Goal: Transaction & Acquisition: Subscribe to service/newsletter

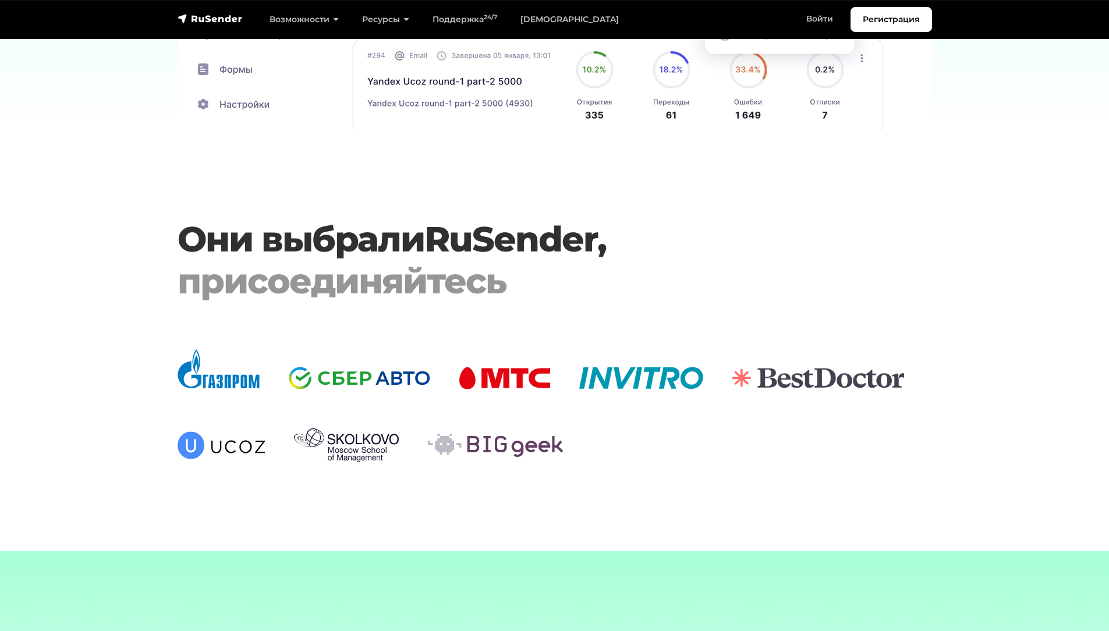
scroll to position [3609, 0]
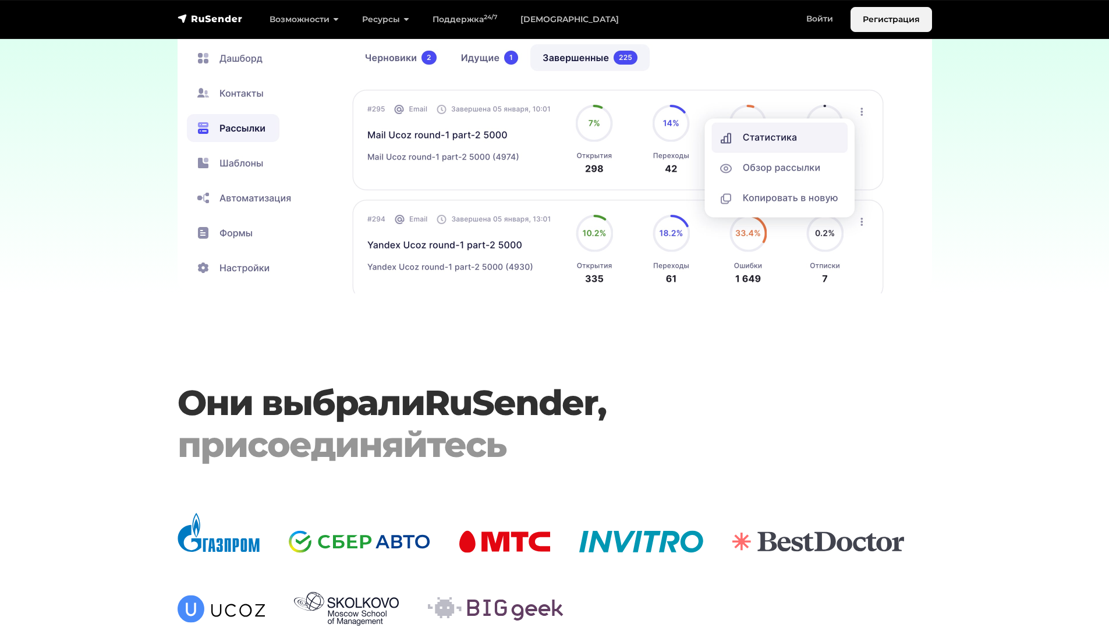
click at [924, 14] on link "Регистрация" at bounding box center [890, 19] width 81 height 25
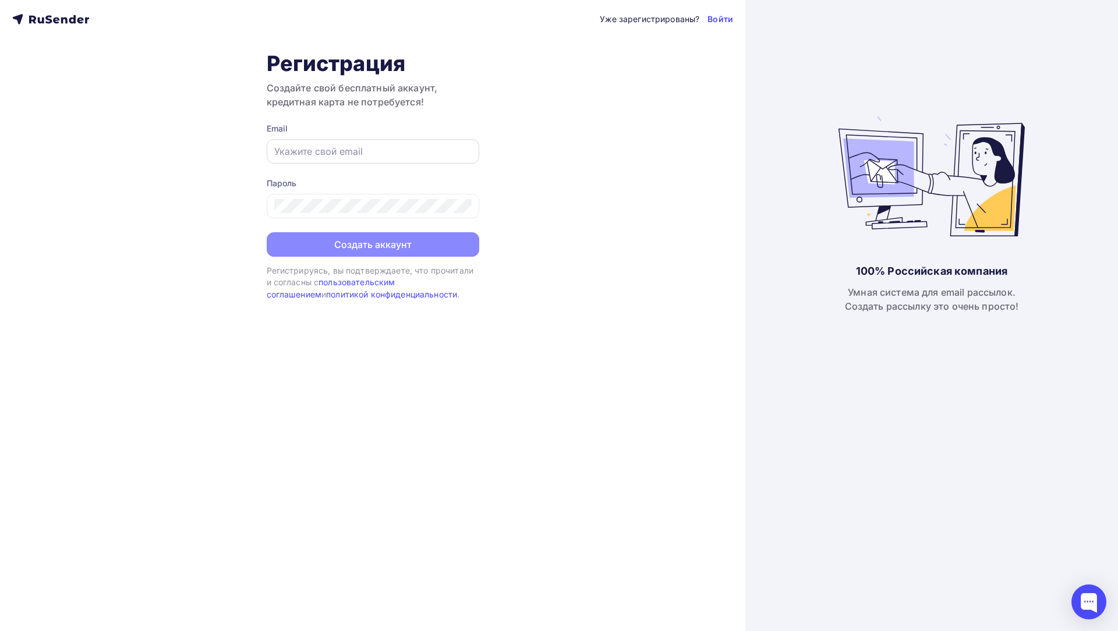
click at [396, 160] on div at bounding box center [373, 151] width 212 height 24
click at [395, 155] on input "text" at bounding box center [372, 151] width 197 height 14
type input "[EMAIL_ADDRESS][DOMAIN_NAME]"
click at [392, 198] on div at bounding box center [373, 206] width 212 height 24
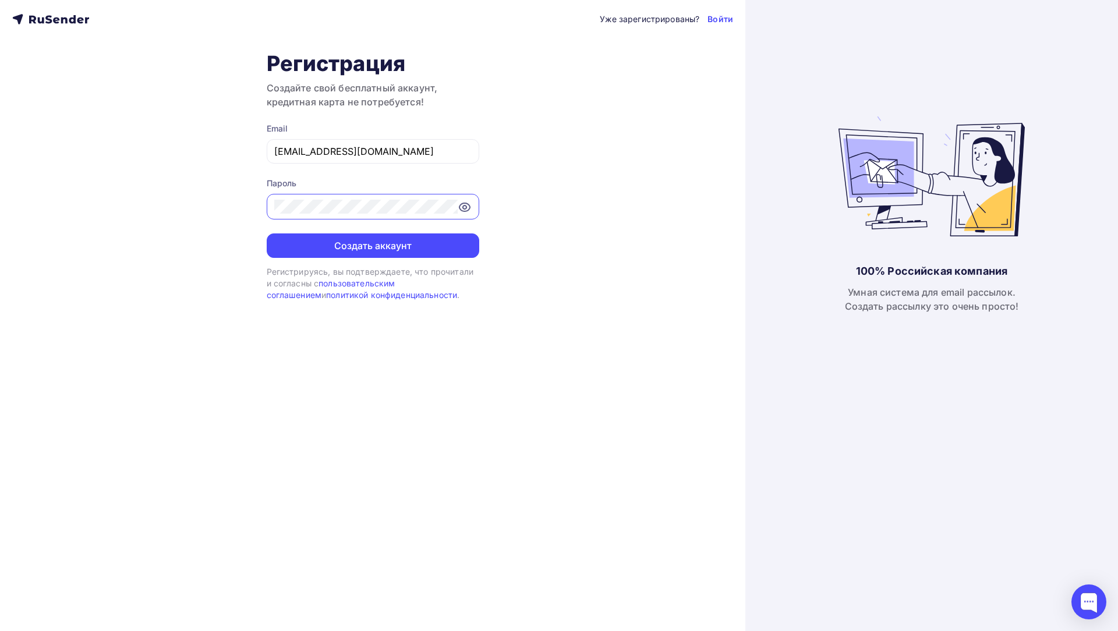
click at [267, 233] on button "Создать аккаунт" at bounding box center [373, 245] width 212 height 24
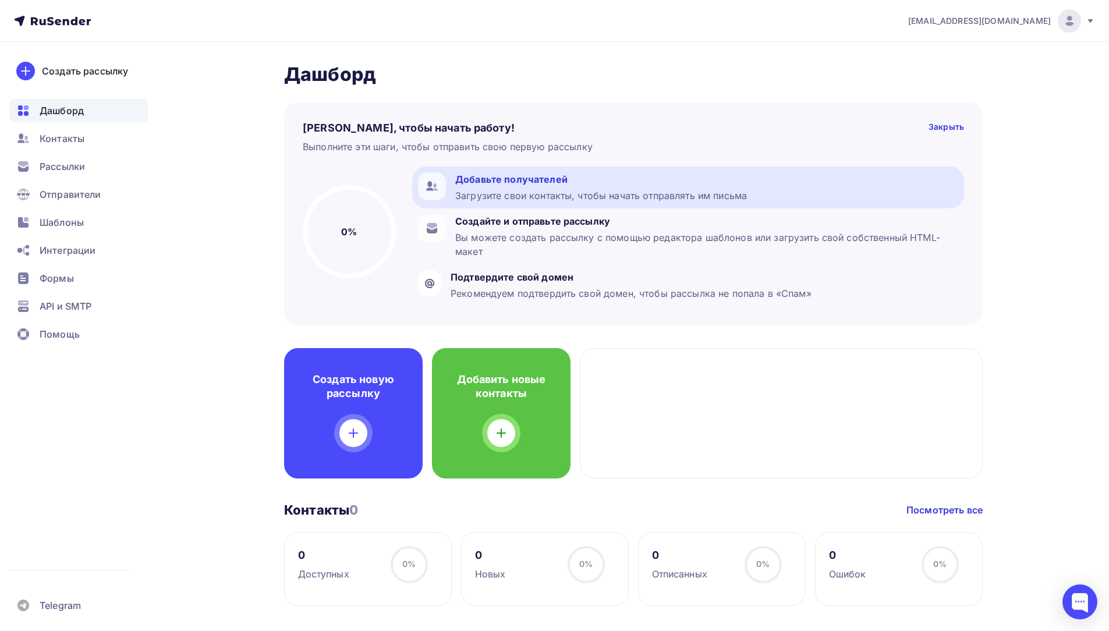
click at [577, 190] on div "Загрузите свои контакты, чтобы начать отправлять им письма" at bounding box center [601, 196] width 292 height 14
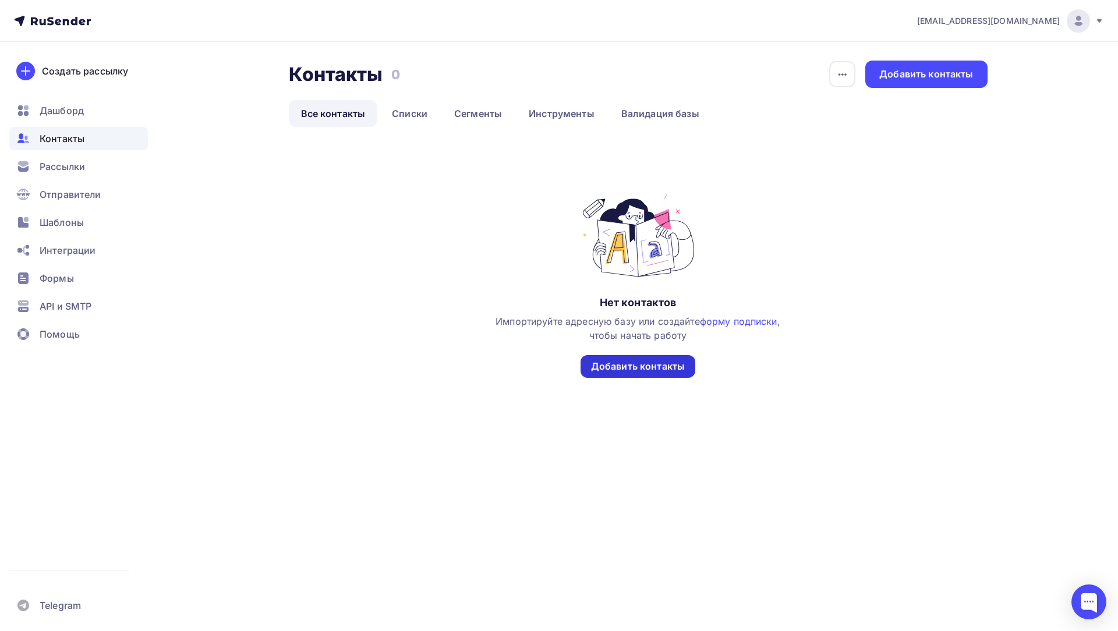
click at [677, 369] on div "Добавить контакты" at bounding box center [638, 366] width 94 height 13
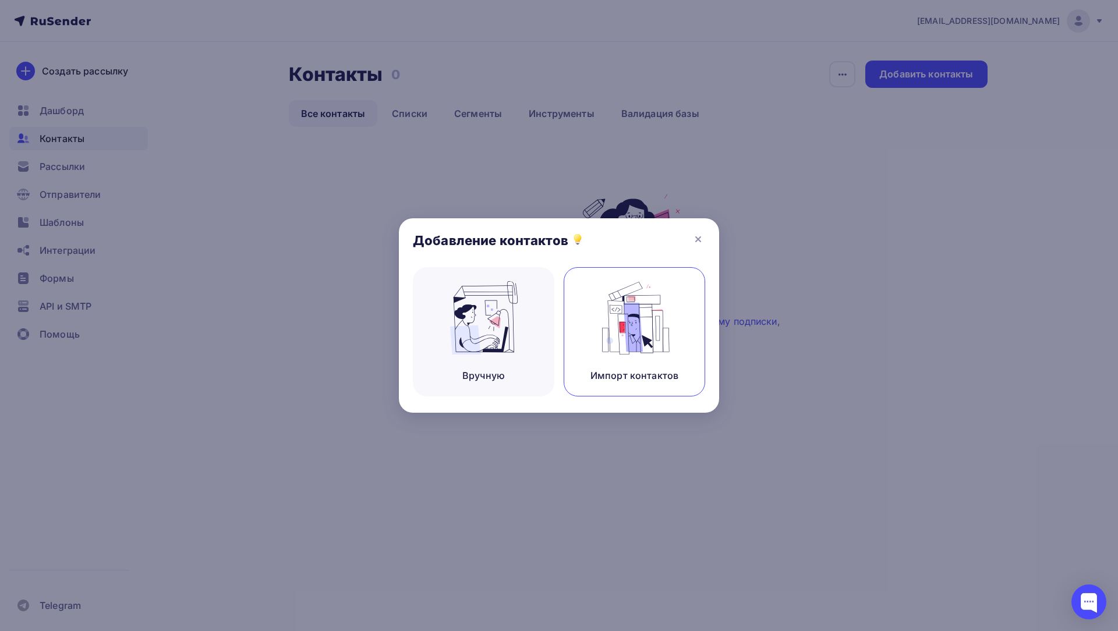
click at [635, 335] on img at bounding box center [635, 317] width 78 height 73
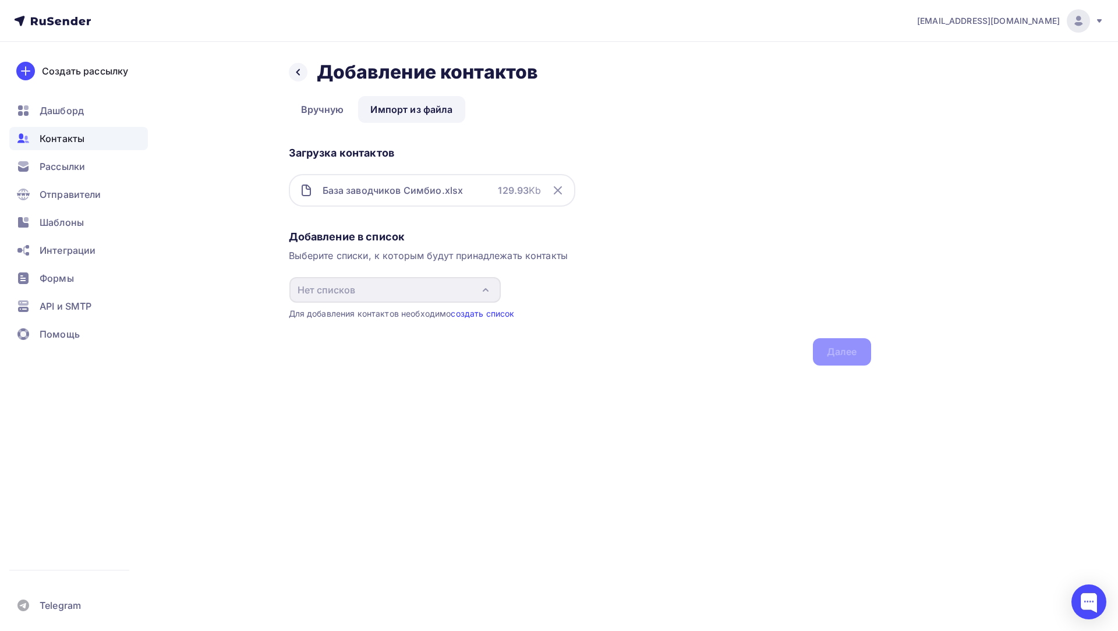
click at [485, 312] on link "создать список" at bounding box center [482, 314] width 63 height 10
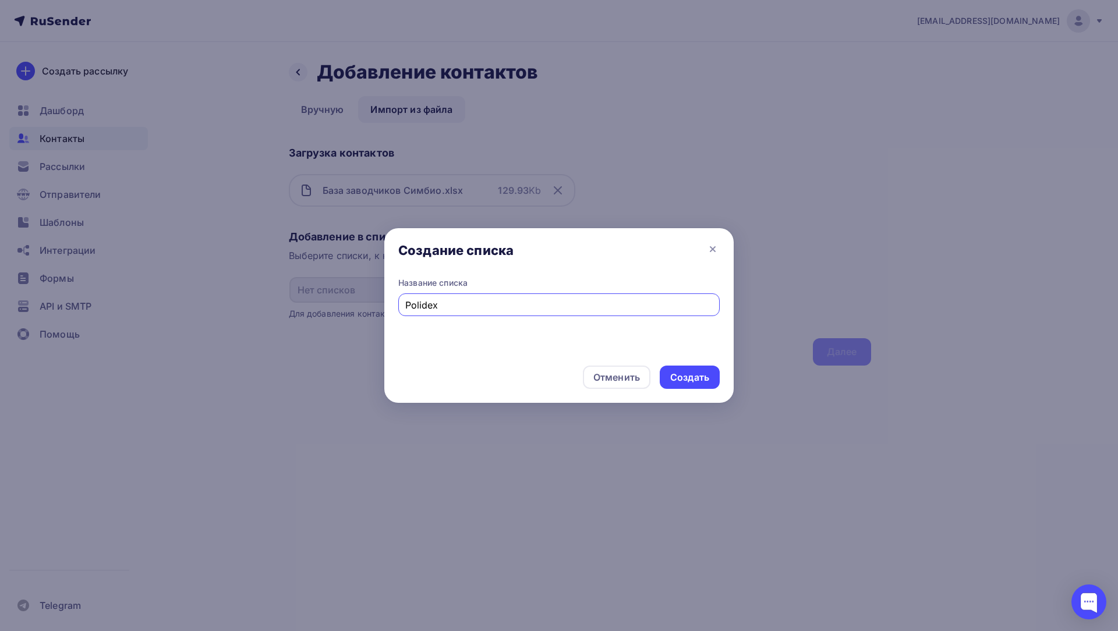
type input "Polidex"
click at [677, 376] on div "Создать" at bounding box center [689, 377] width 39 height 13
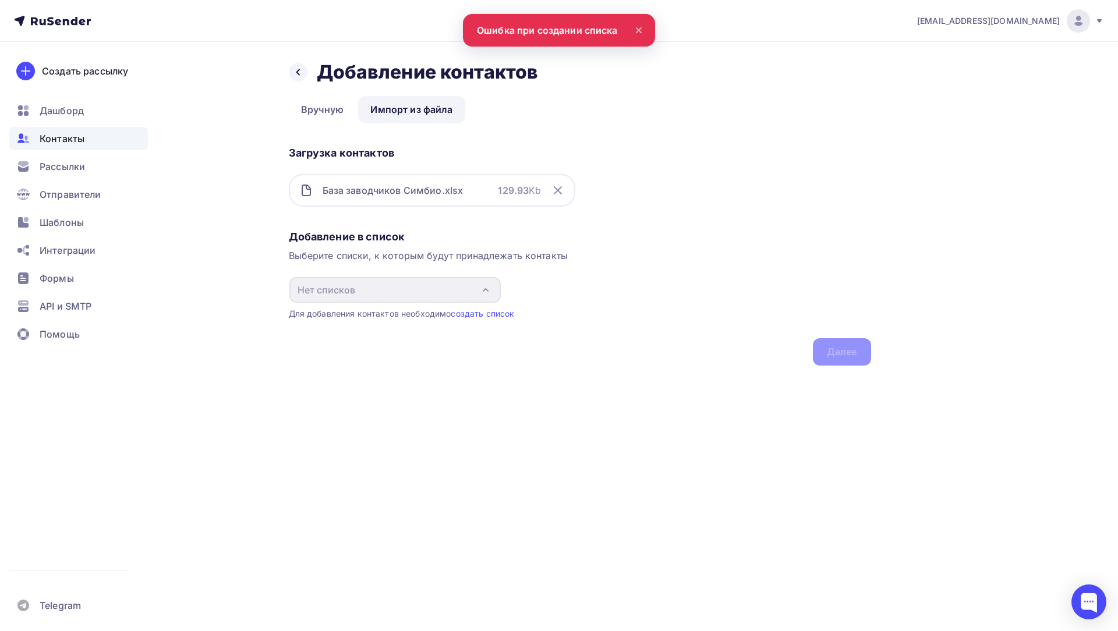
click at [498, 188] on strong "129.93" at bounding box center [513, 191] width 31 height 12
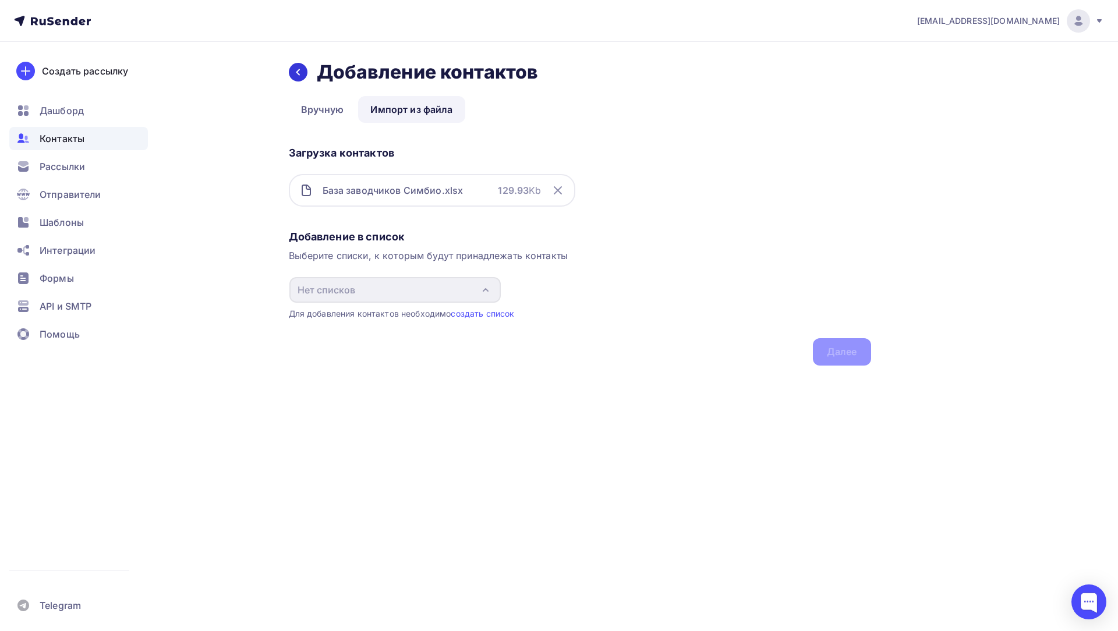
click at [300, 67] on div at bounding box center [298, 72] width 19 height 19
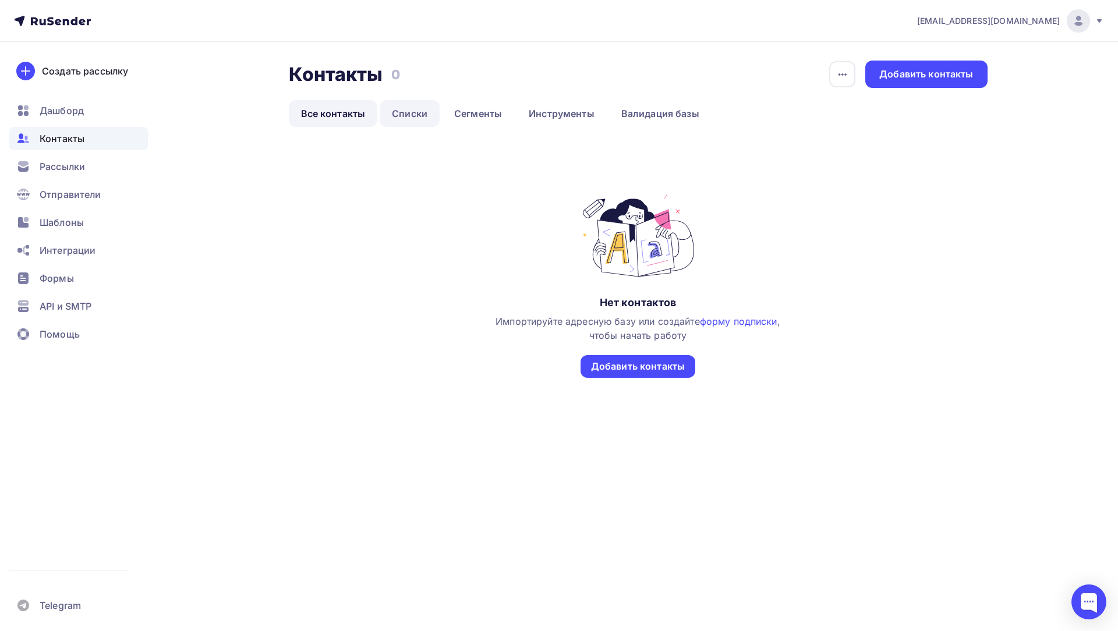
click at [426, 116] on link "Списки" at bounding box center [410, 113] width 60 height 27
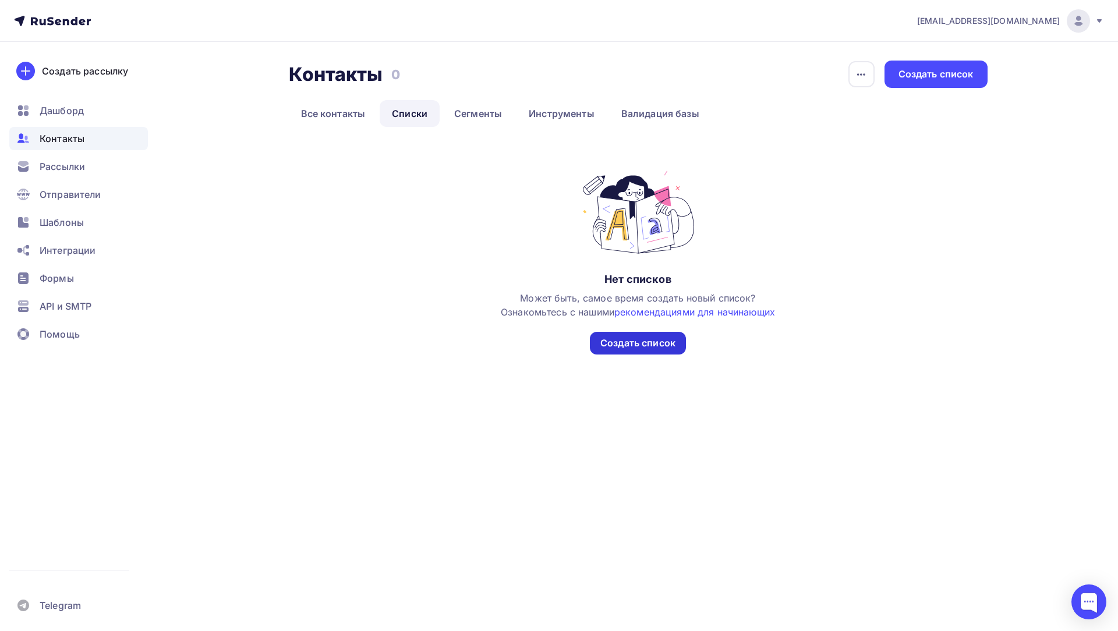
click at [648, 336] on div "Создать список" at bounding box center [637, 342] width 75 height 13
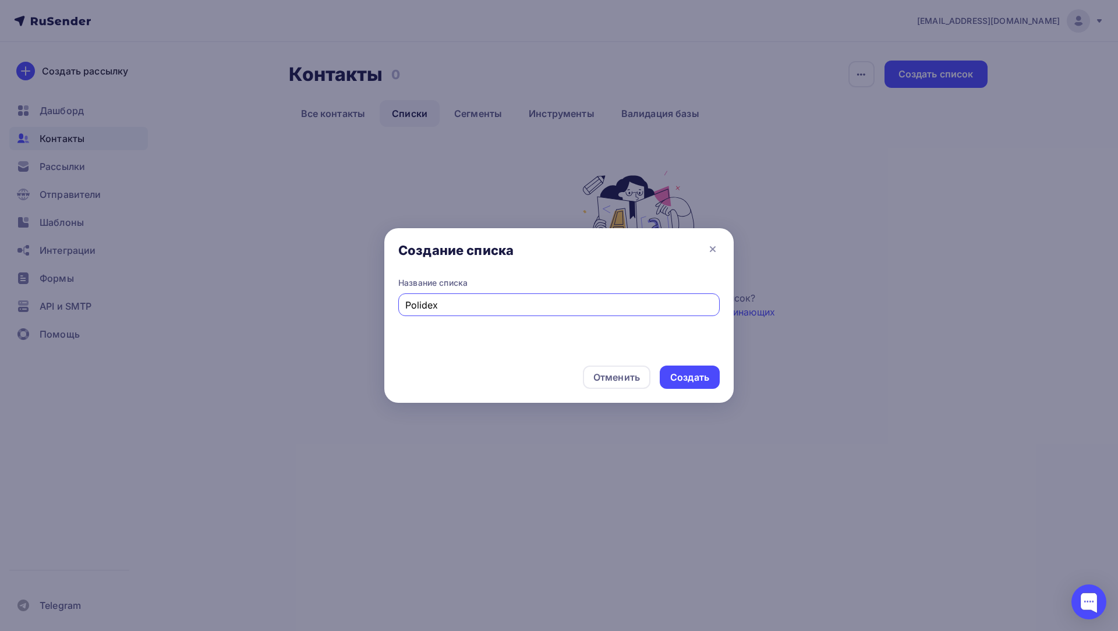
type input "Polidex"
click at [685, 384] on div "Создать" at bounding box center [690, 377] width 60 height 23
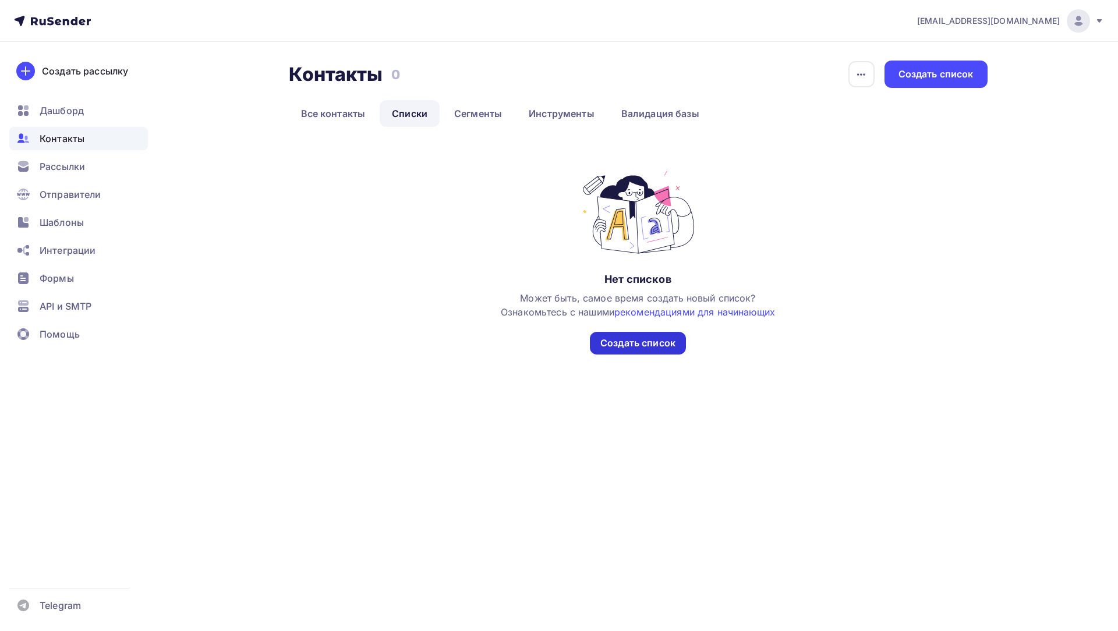
click at [669, 351] on div "Создать список" at bounding box center [638, 343] width 96 height 23
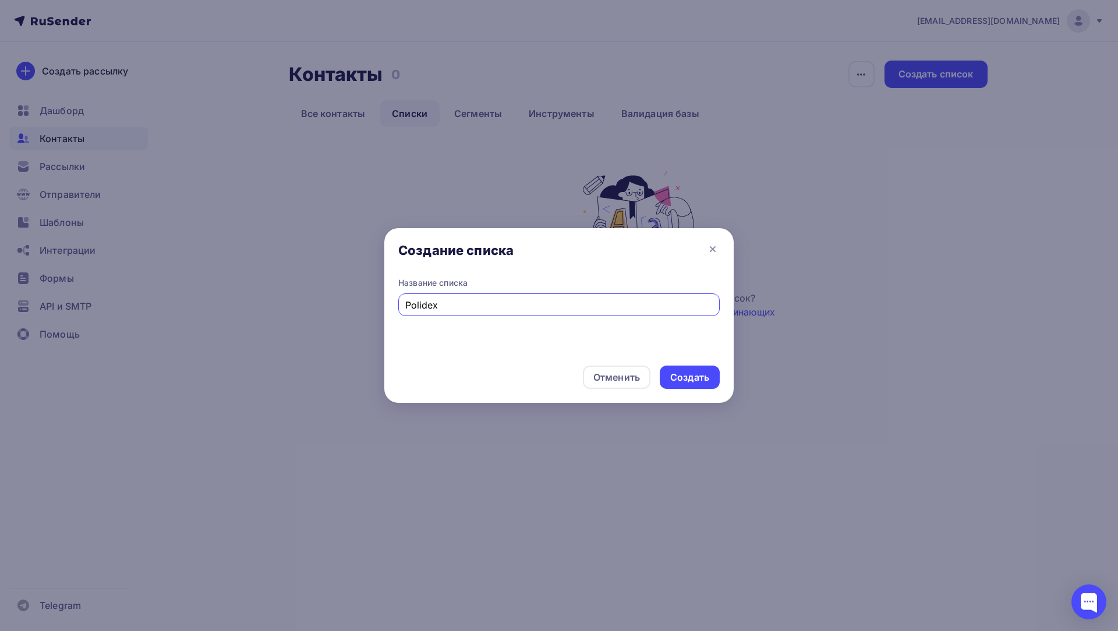
type input "Polidex"
click at [710, 385] on div "Создать" at bounding box center [690, 377] width 60 height 23
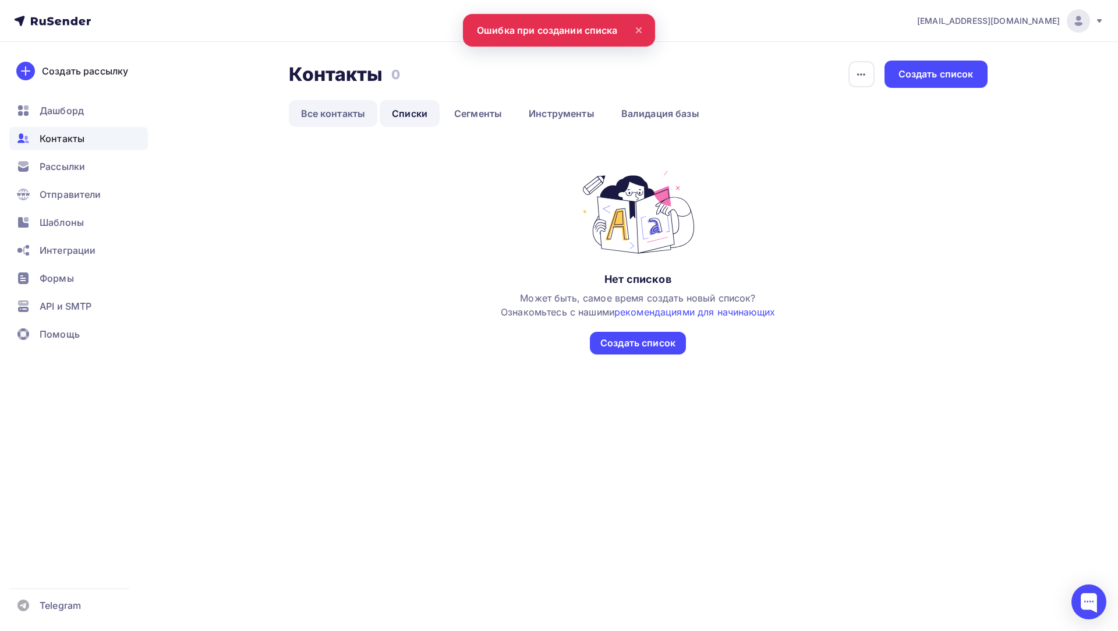
click at [351, 118] on link "Все контакты" at bounding box center [333, 113] width 89 height 27
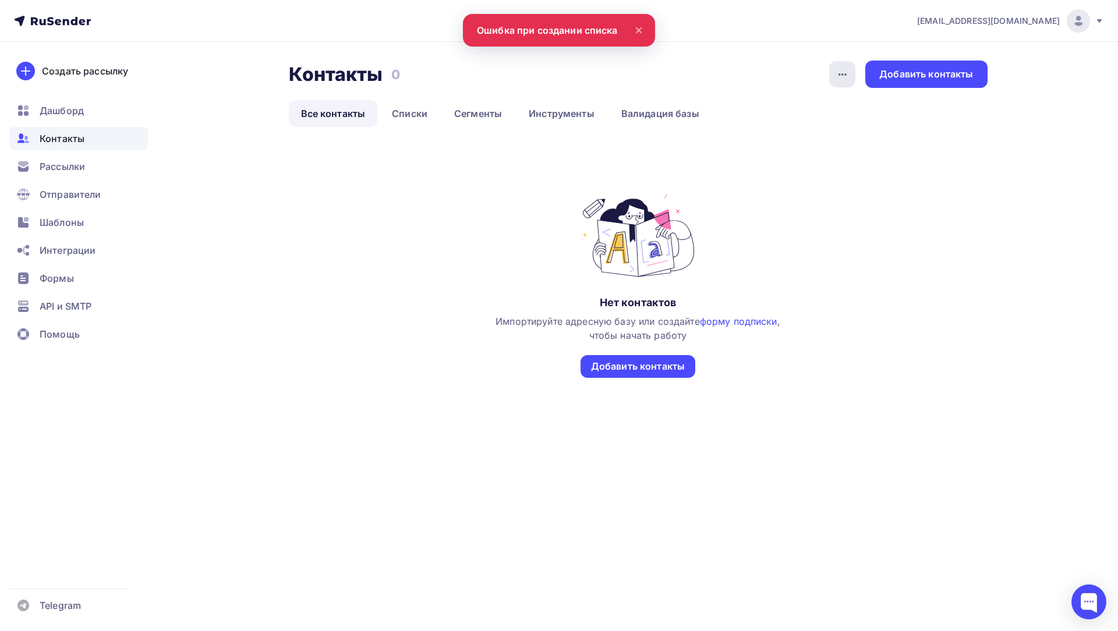
click at [846, 75] on icon "button" at bounding box center [842, 74] width 8 height 2
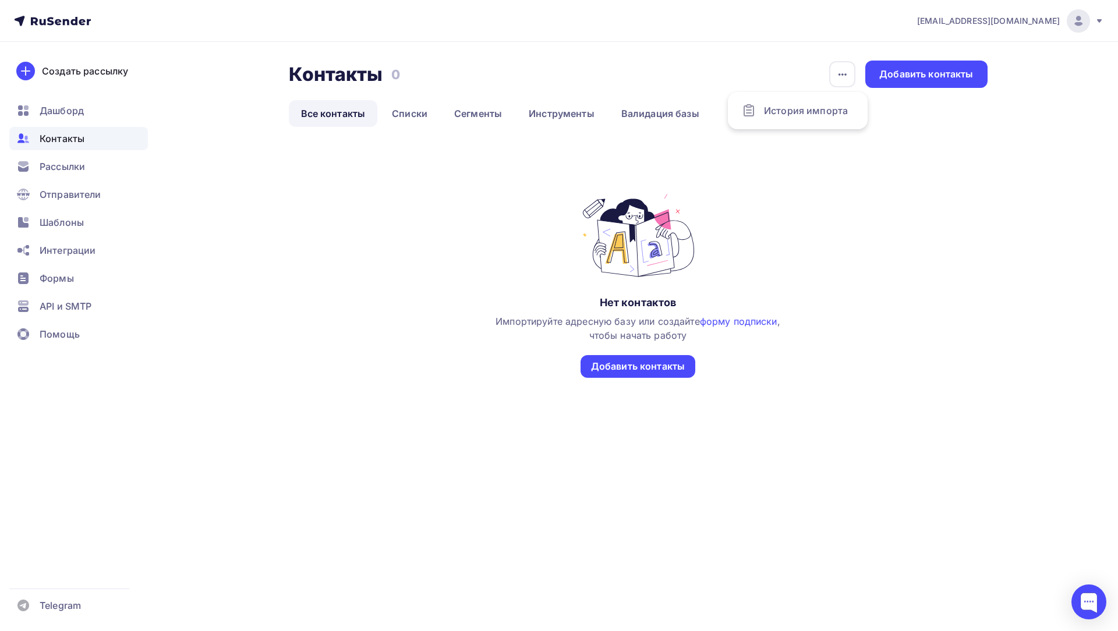
click at [825, 171] on div "Нет контактов Импортируйте адресную базу или создайте форму подписки , чтобы на…" at bounding box center [638, 289] width 699 height 279
click at [726, 321] on link "форму подписки" at bounding box center [738, 322] width 77 height 12
click at [77, 270] on div "Формы" at bounding box center [78, 278] width 139 height 23
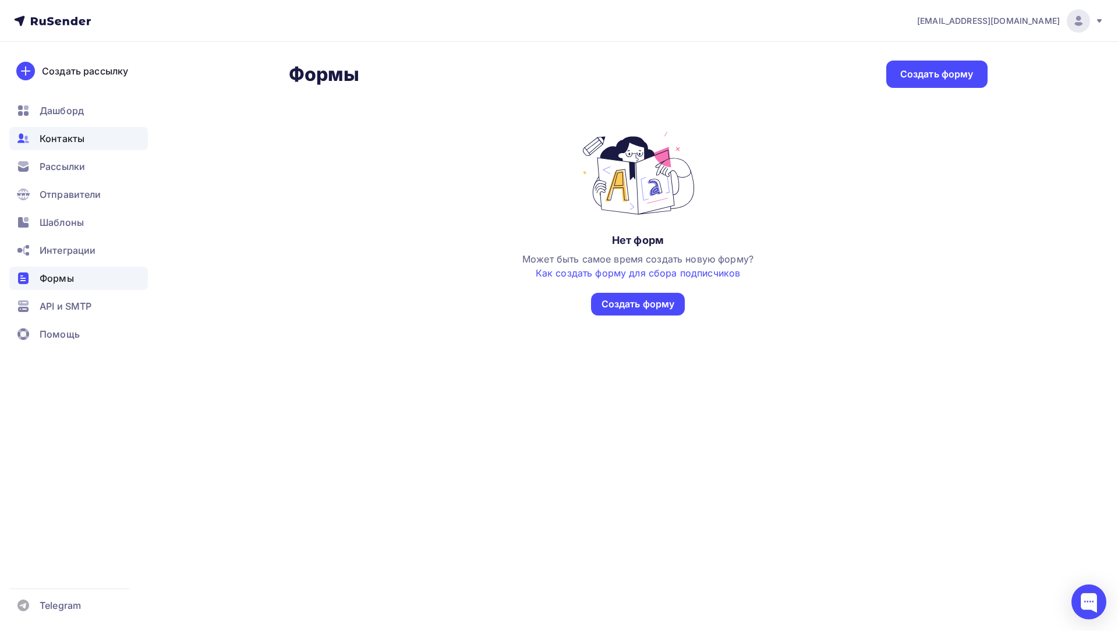
click at [19, 139] on icon at bounding box center [23, 139] width 14 height 14
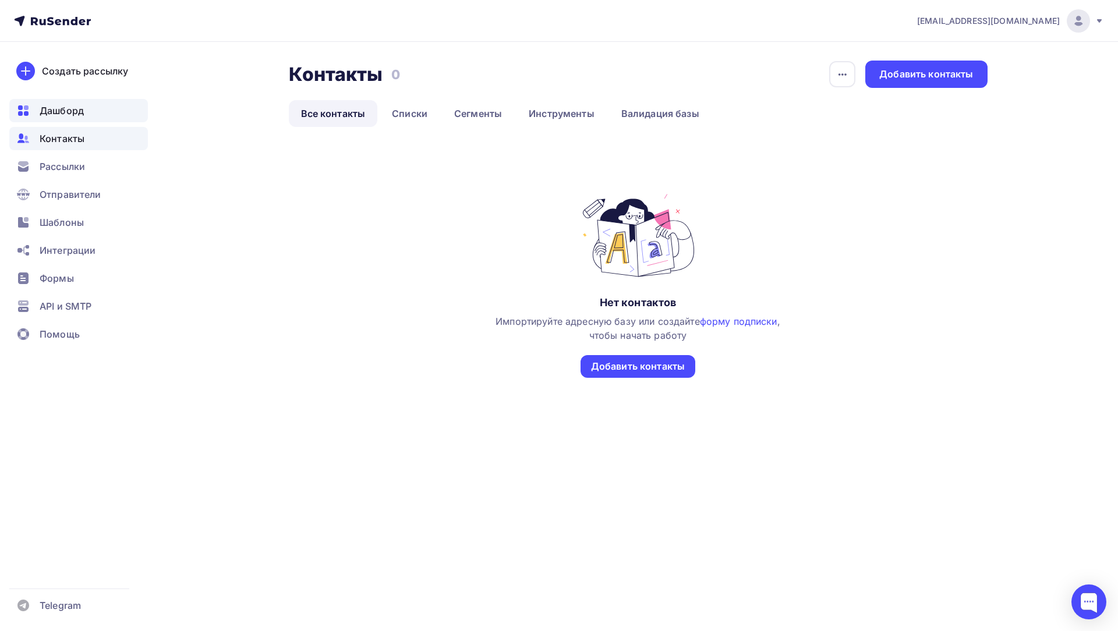
click at [36, 110] on div "Дашборд" at bounding box center [78, 110] width 139 height 23
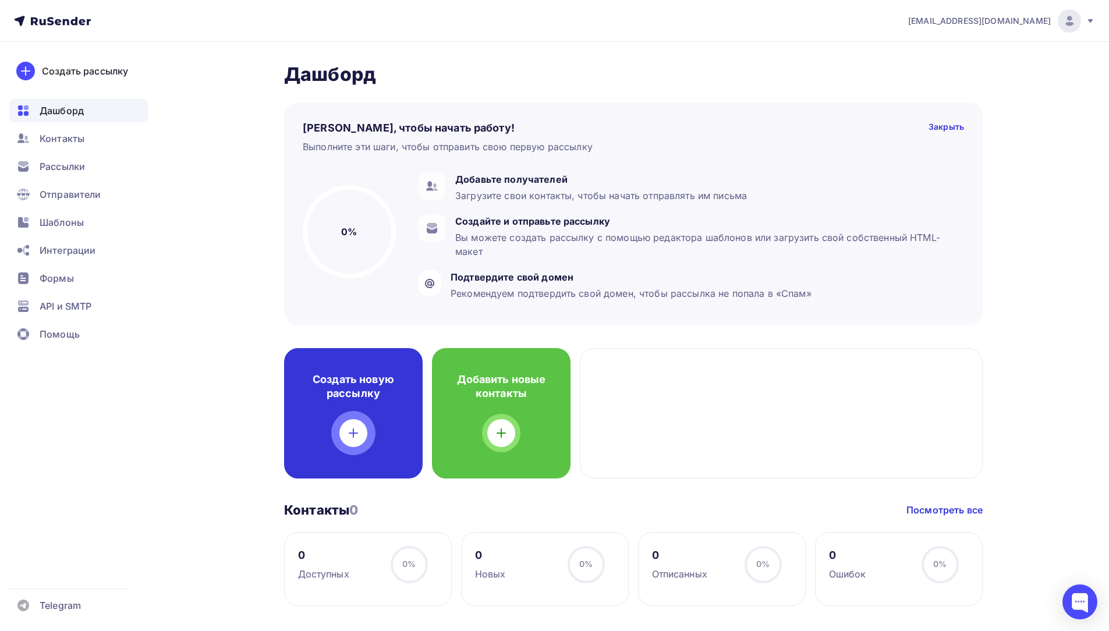
click at [377, 407] on div "Создать новую рассылку" at bounding box center [353, 413] width 139 height 130
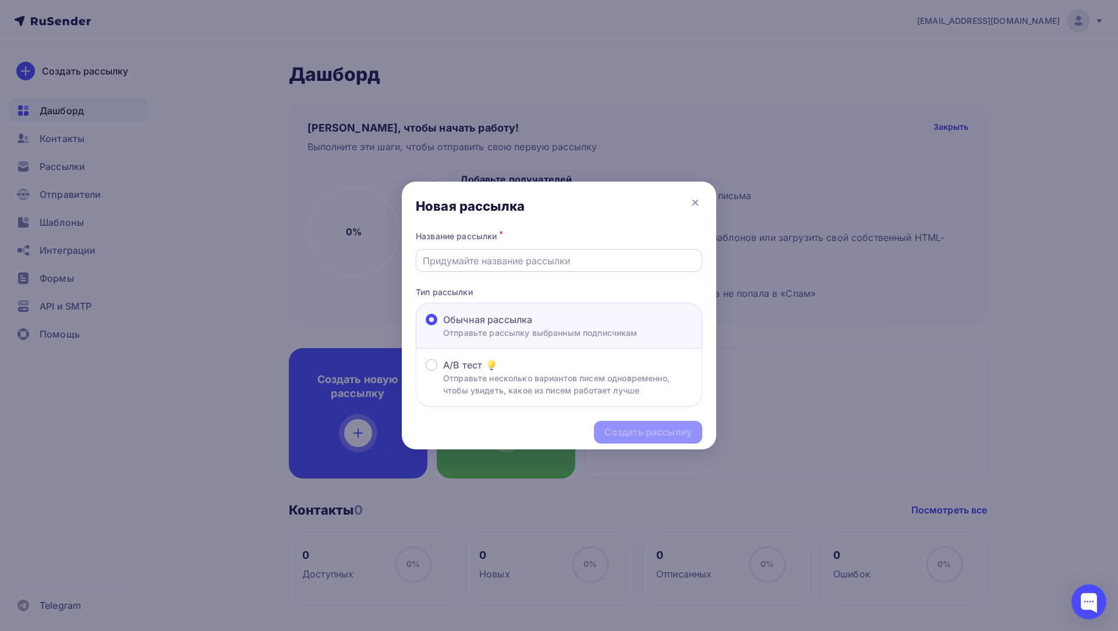
click at [473, 257] on input "text" at bounding box center [559, 261] width 273 height 14
type input "Polidex"
click at [618, 424] on div "Создать рассылку" at bounding box center [648, 432] width 108 height 23
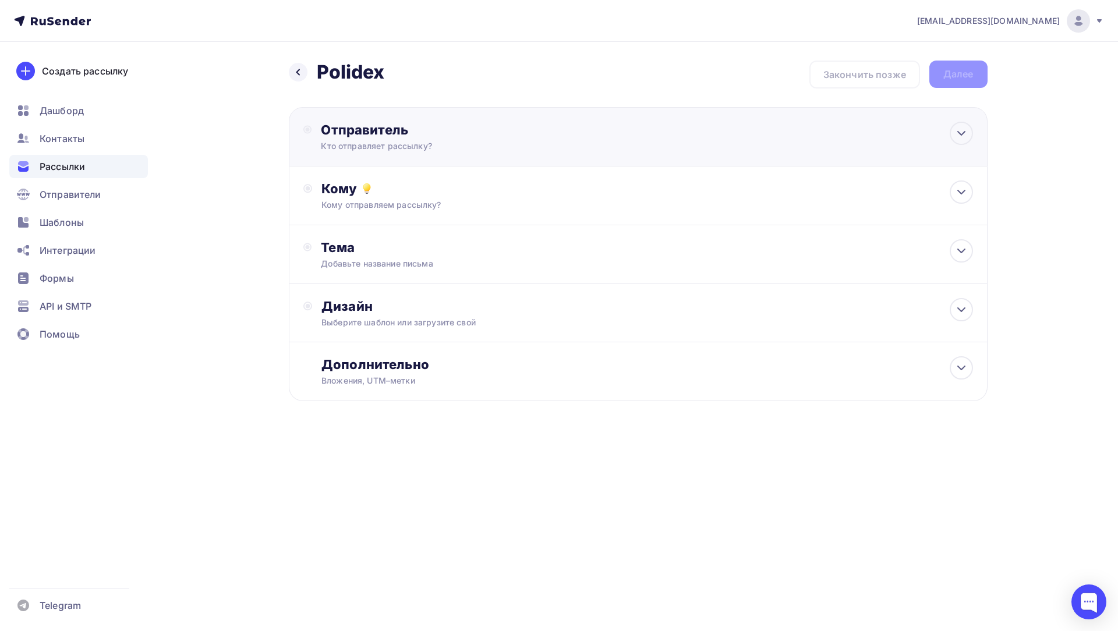
click at [468, 143] on div "Кто отправляет рассылку?" at bounding box center [434, 146] width 227 height 12
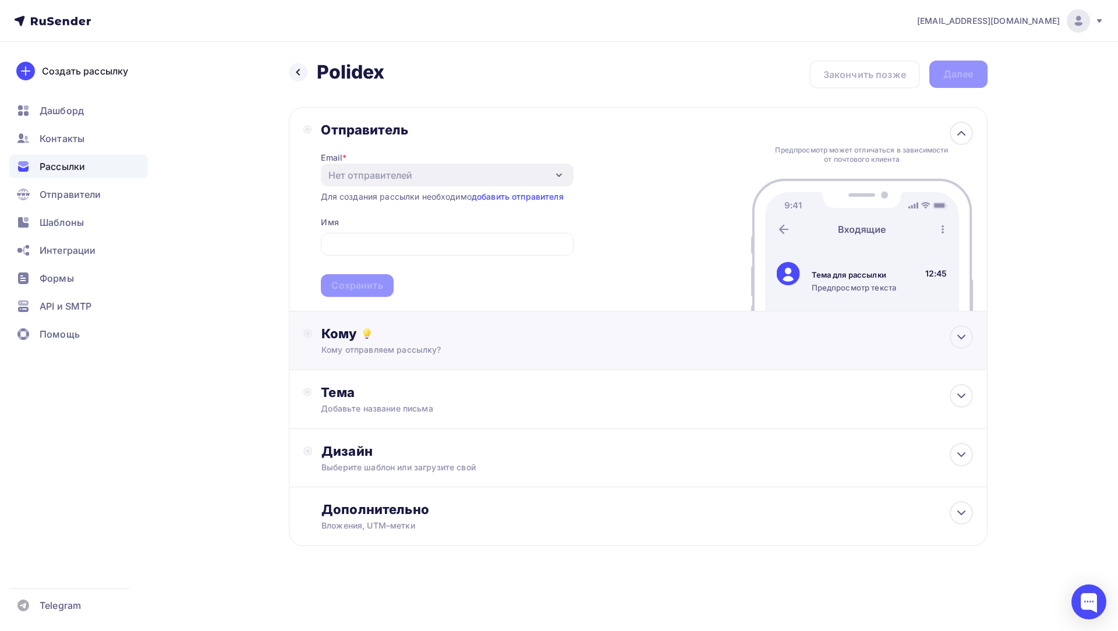
click at [410, 334] on div "Кому" at bounding box center [646, 333] width 651 height 16
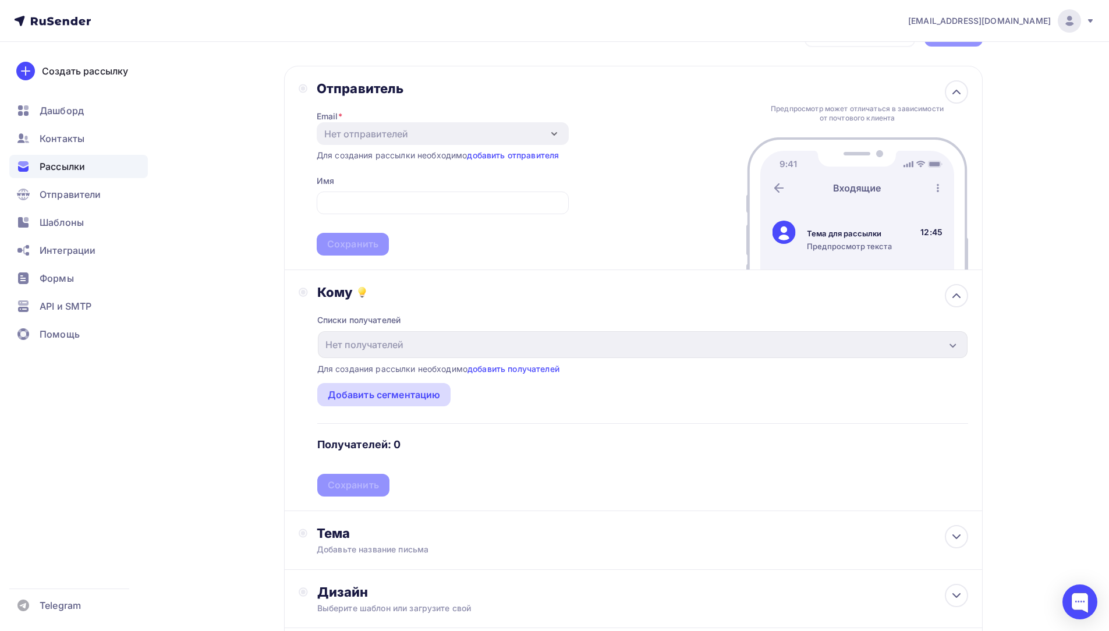
scroll to position [58, 0]
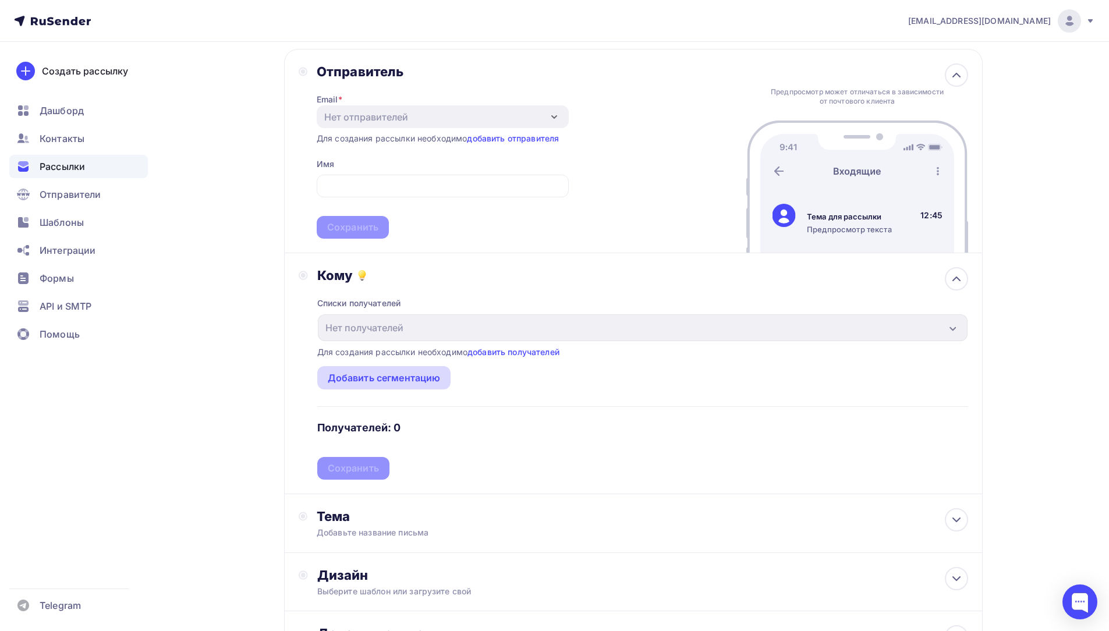
click at [374, 377] on div "Добавить сегментацию" at bounding box center [384, 378] width 113 height 14
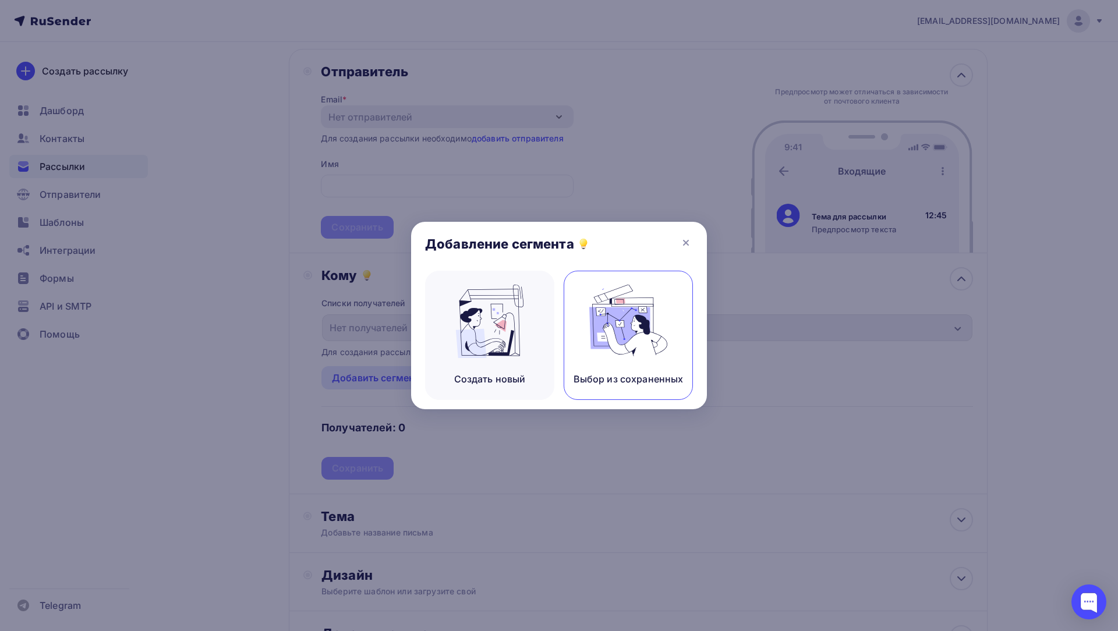
click at [644, 316] on img at bounding box center [628, 321] width 78 height 73
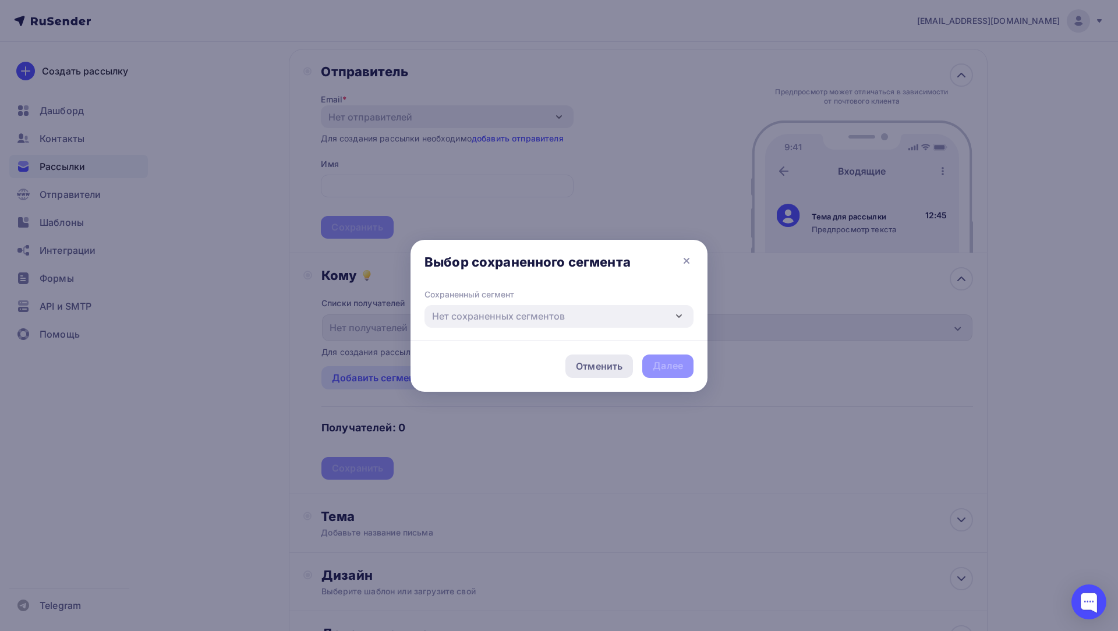
click at [605, 372] on div "Отменить" at bounding box center [599, 366] width 47 height 14
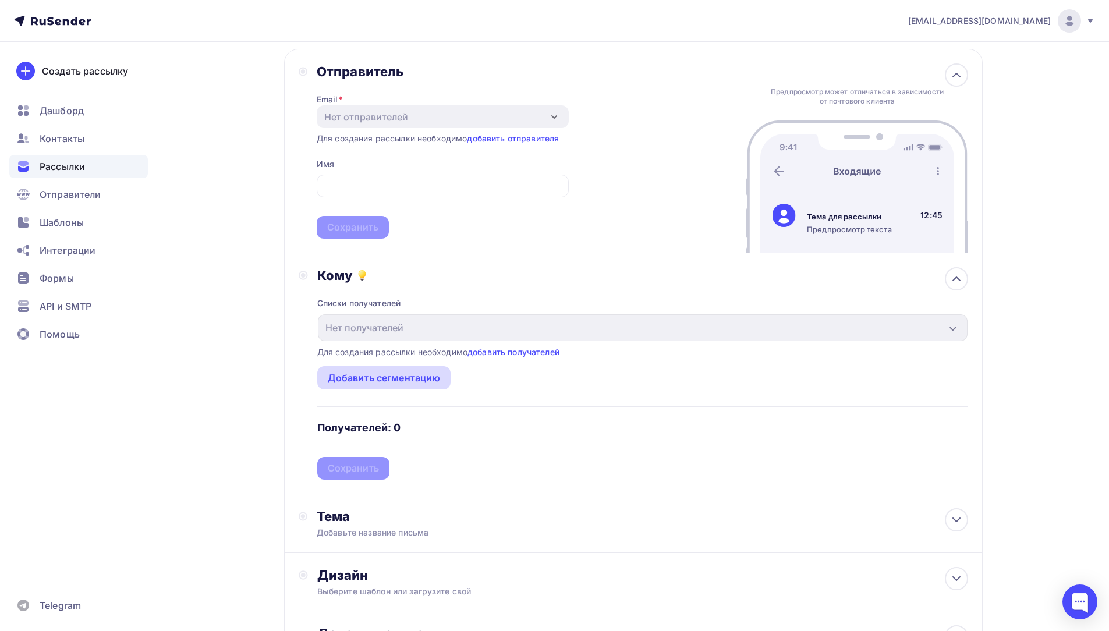
click at [356, 381] on div "Добавить сегментацию" at bounding box center [384, 378] width 113 height 14
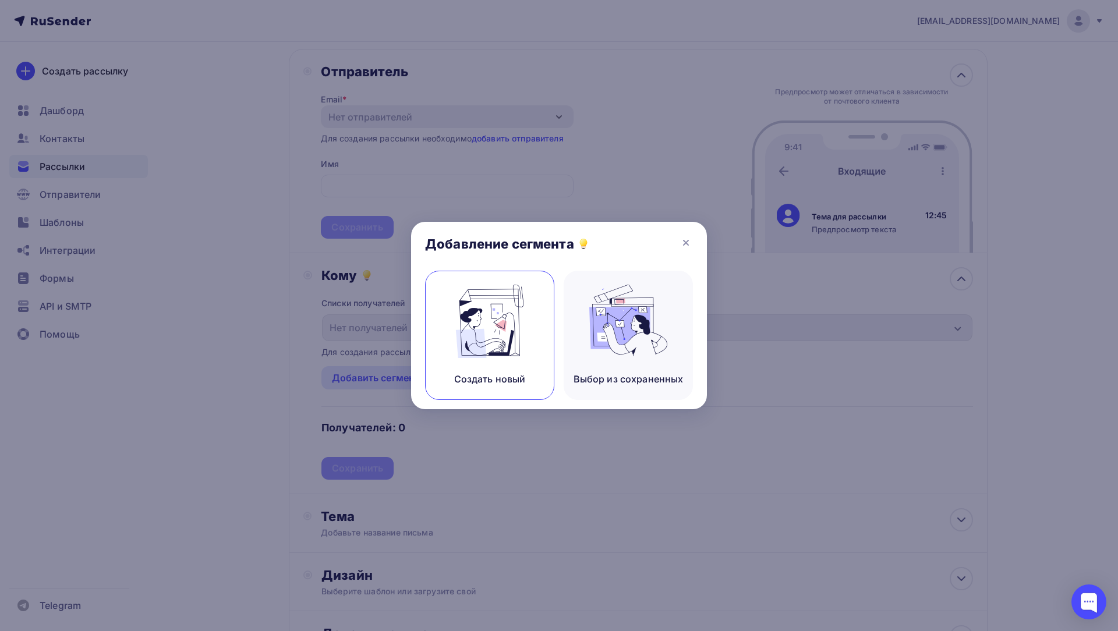
click at [482, 333] on img at bounding box center [490, 321] width 78 height 73
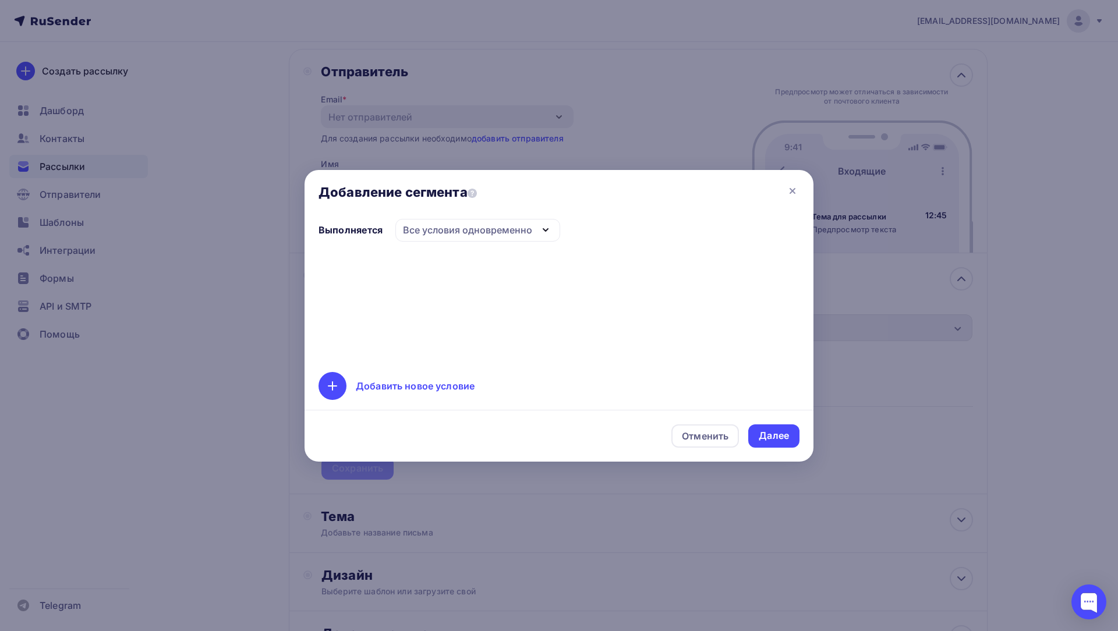
click at [416, 386] on div "Добавить новое условие" at bounding box center [415, 386] width 119 height 14
click at [416, 245] on div "Выполняется Все условия одновременно Все условия одновременно Хотя бы одно из у…" at bounding box center [558, 310] width 509 height 183
click at [423, 229] on div "Все условия одновременно" at bounding box center [467, 230] width 129 height 14
click at [689, 437] on div "Отменить" at bounding box center [705, 436] width 47 height 14
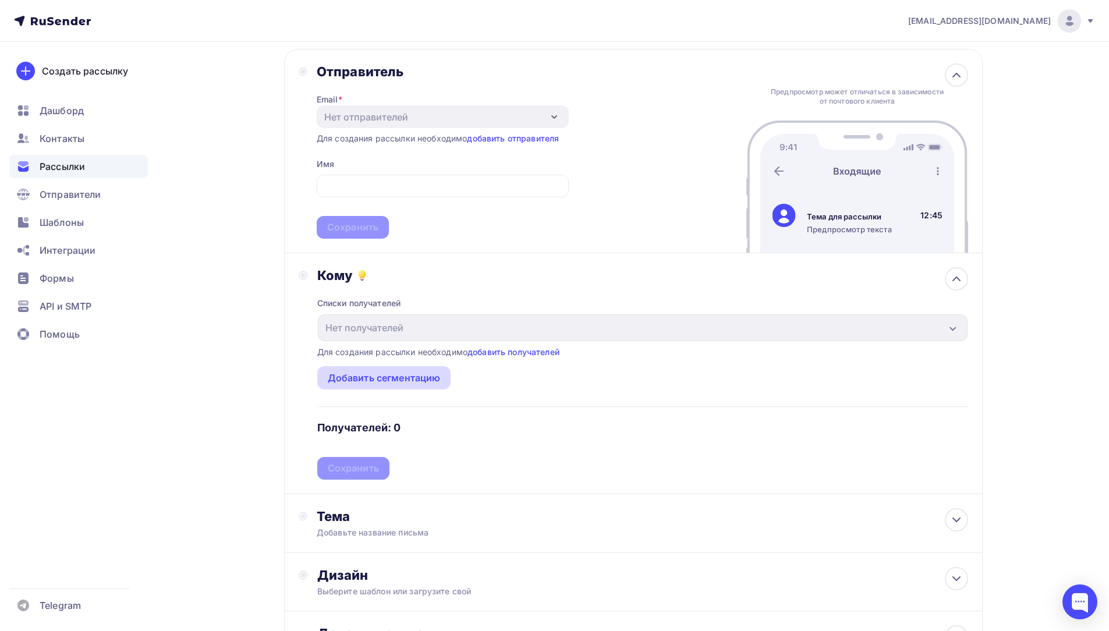
click at [405, 382] on div "Добавить сегментацию" at bounding box center [384, 378] width 113 height 14
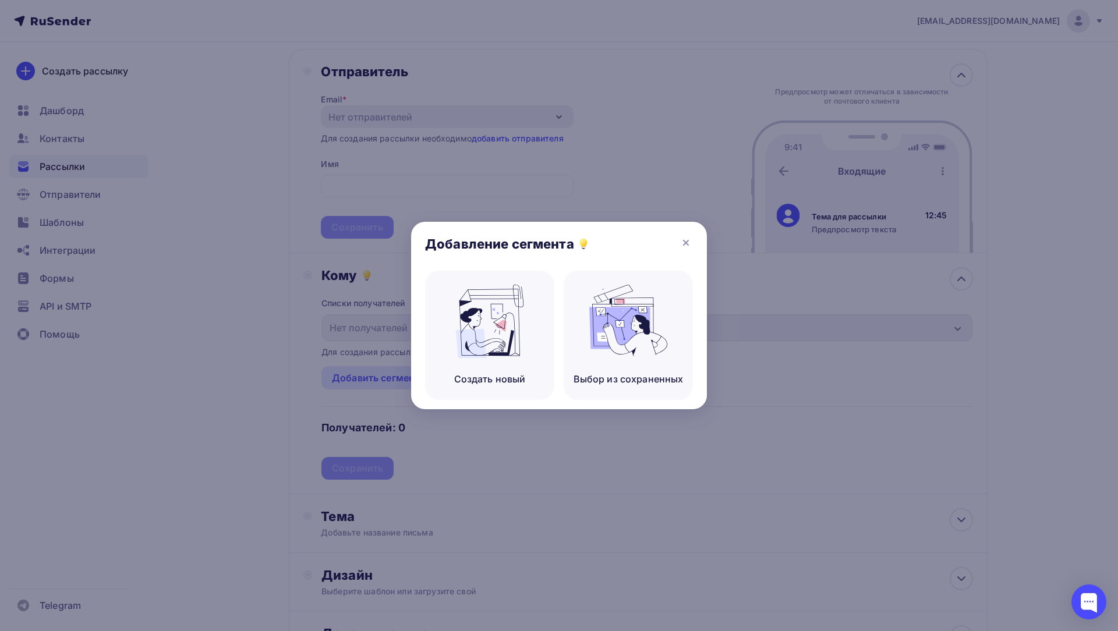
click at [690, 251] on div "Добавление сегмента" at bounding box center [559, 246] width 296 height 49
click at [682, 243] on icon at bounding box center [686, 243] width 14 height 14
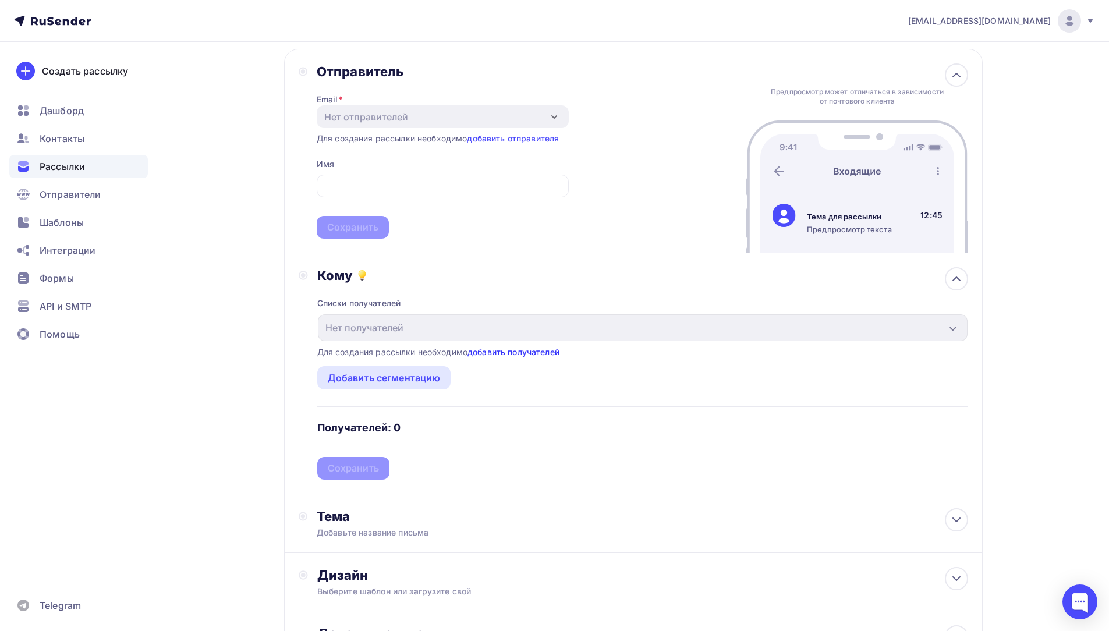
click at [526, 348] on link "добавить получателей" at bounding box center [513, 352] width 92 height 10
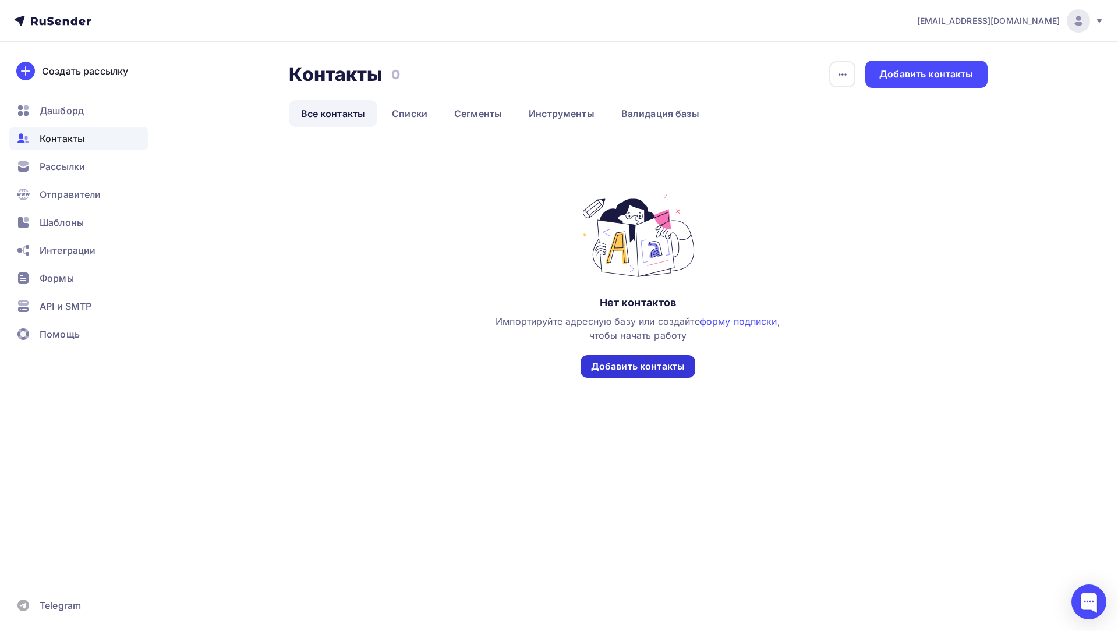
click at [634, 368] on div "Добавить контакты" at bounding box center [638, 366] width 94 height 13
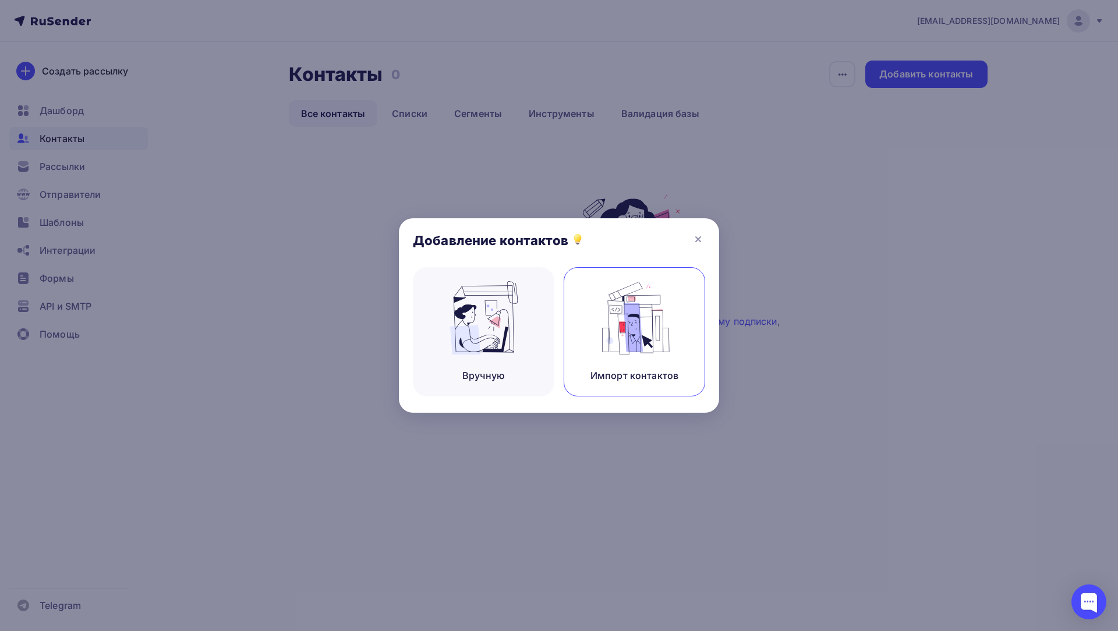
click at [591, 315] on div "Импорт контактов" at bounding box center [634, 331] width 141 height 129
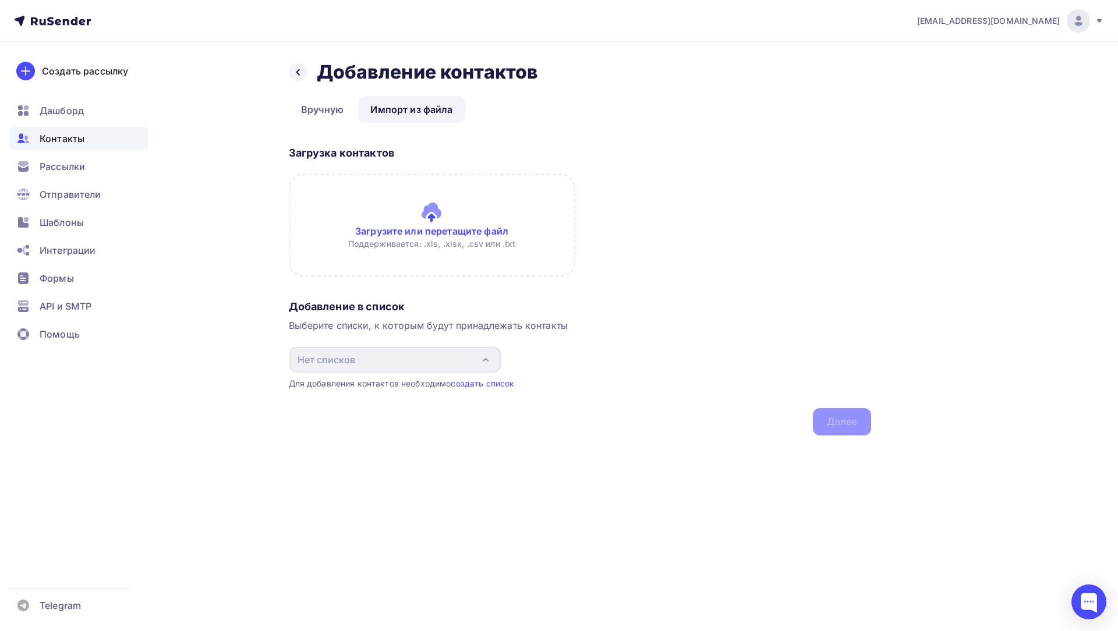
click at [401, 210] on input "file" at bounding box center [432, 225] width 286 height 102
